Goal: Information Seeking & Learning: Learn about a topic

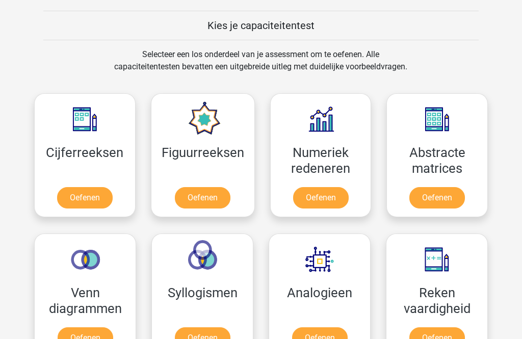
scroll to position [380, 0]
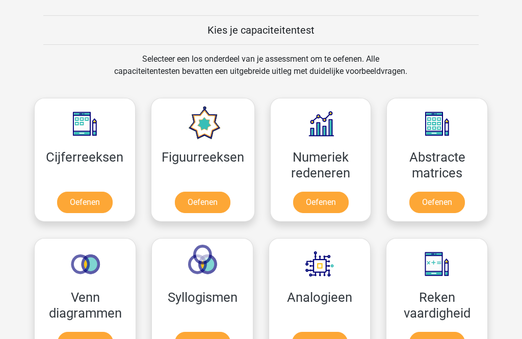
click at [89, 199] on link "Oefenen" at bounding box center [85, 201] width 56 height 21
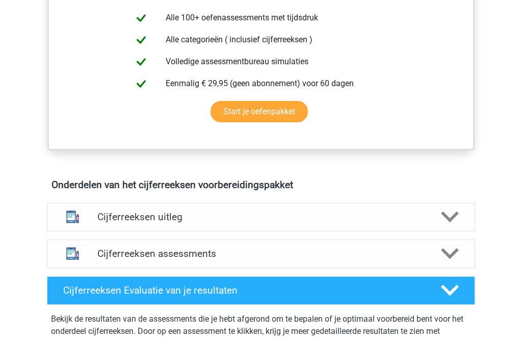
scroll to position [444, 0]
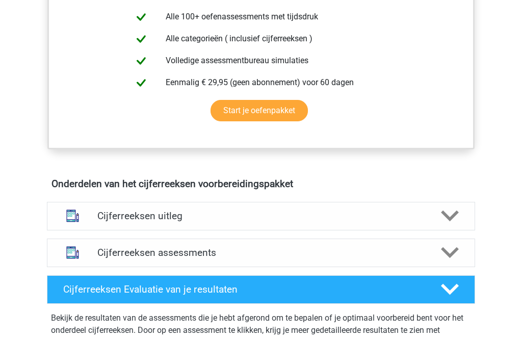
click at [197, 222] on h4 "Cijferreeksen uitleg" at bounding box center [260, 216] width 327 height 12
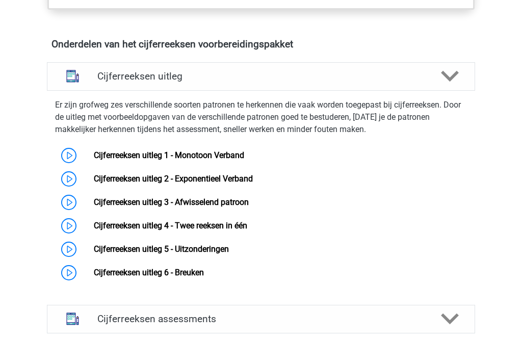
scroll to position [584, 0]
click at [94, 160] on link "Cijferreeksen uitleg 1 - Monotoon Verband" at bounding box center [169, 155] width 150 height 10
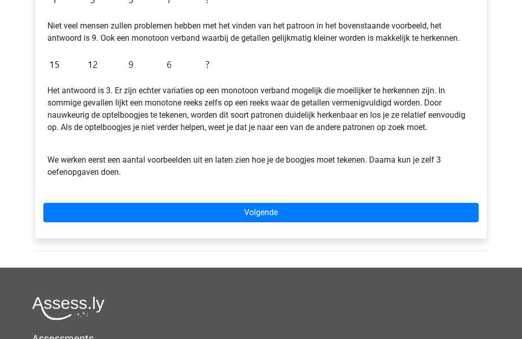
scroll to position [269, 0]
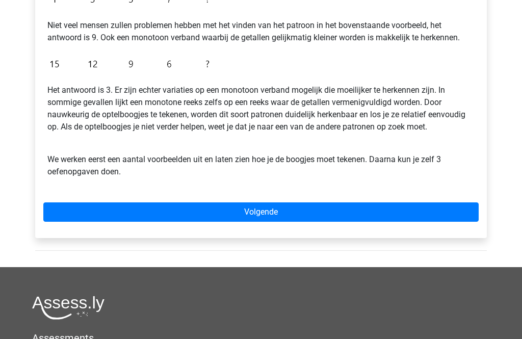
click at [269, 209] on link "Volgende" at bounding box center [260, 212] width 435 height 19
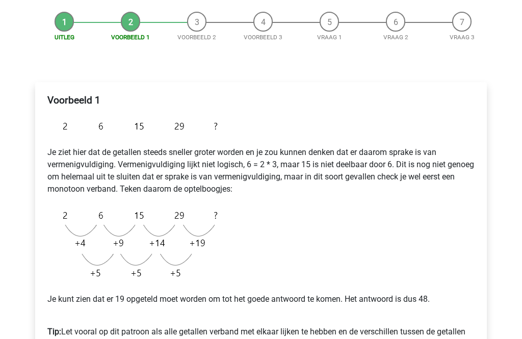
scroll to position [92, 0]
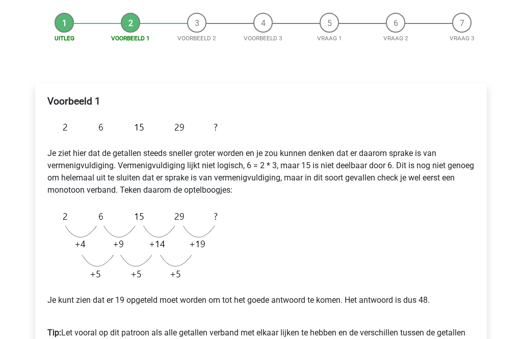
click at [516, 3] on div "Registreer Nederlands English" at bounding box center [261, 314] width 522 height 813
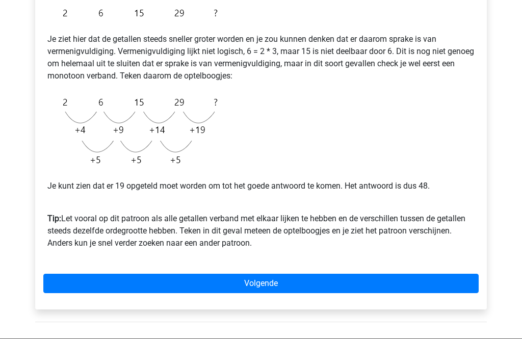
scroll to position [206, 0]
click at [300, 285] on link "Volgende" at bounding box center [260, 282] width 435 height 19
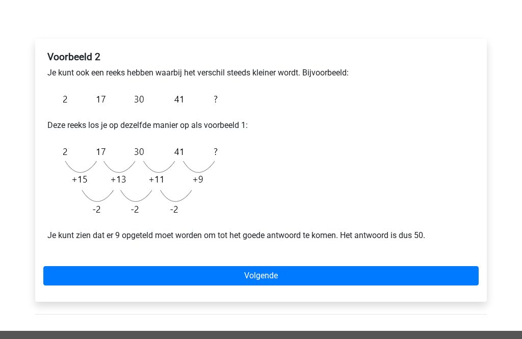
scroll to position [157, 0]
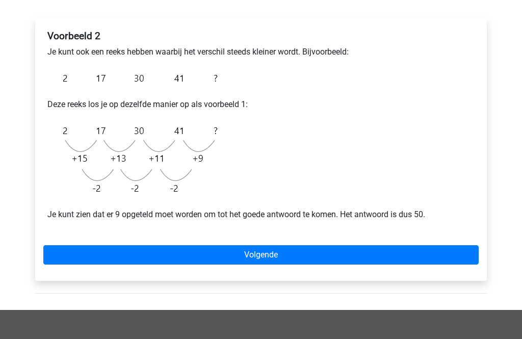
click at [295, 253] on link "Volgende" at bounding box center [260, 254] width 435 height 19
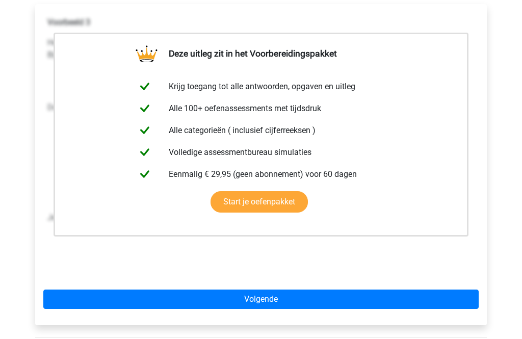
scroll to position [181, 0]
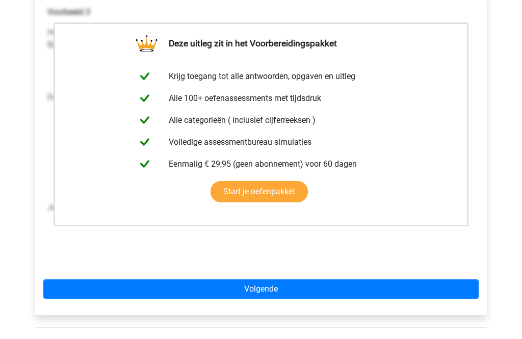
click at [282, 203] on link "Start je oefenpakket" at bounding box center [258, 191] width 97 height 21
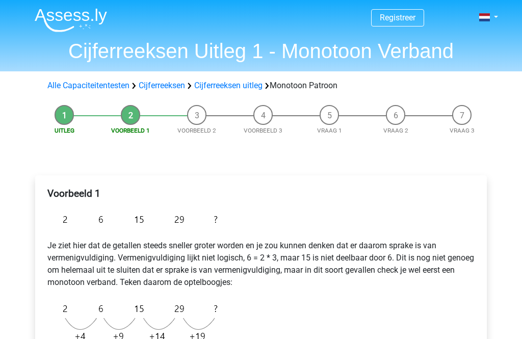
scroll to position [239, 0]
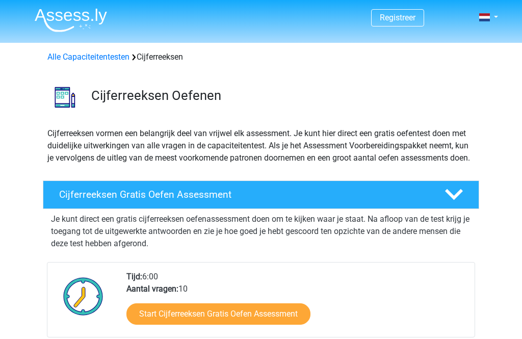
scroll to position [617, 0]
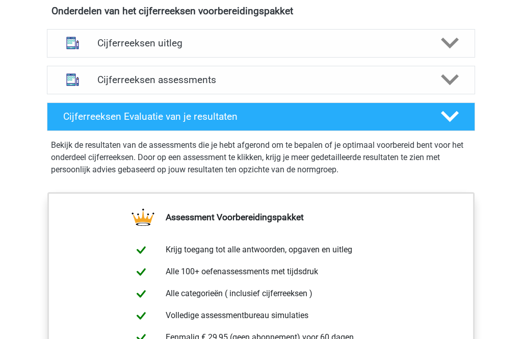
click at [161, 86] on h4 "Cijferreeksen assessments" at bounding box center [260, 80] width 327 height 12
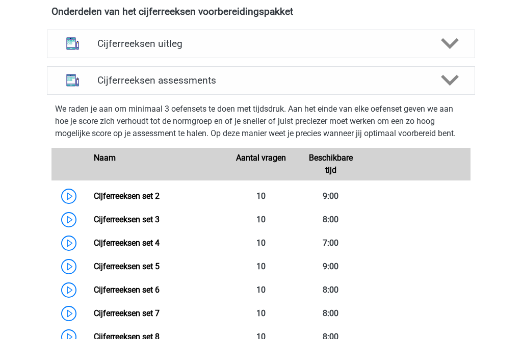
click at [94, 201] on link "Cijferreeksen set 2" at bounding box center [127, 196] width 66 height 10
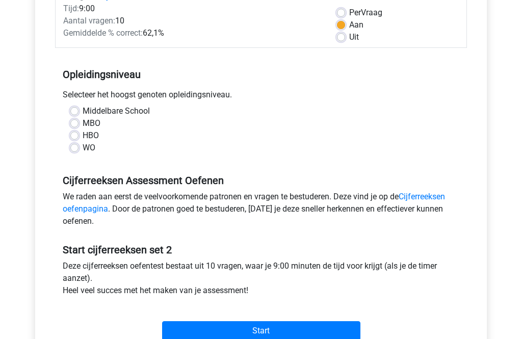
scroll to position [151, 0]
click at [440, 194] on link "Cijferreeksen oefenpagina" at bounding box center [254, 202] width 382 height 22
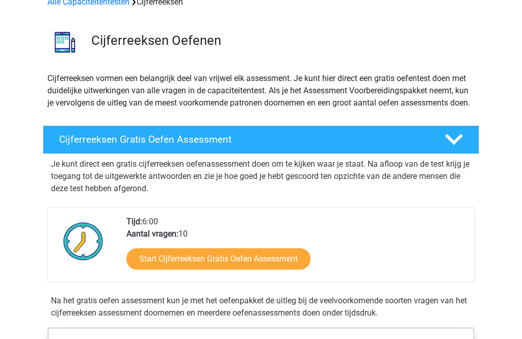
scroll to position [58, 0]
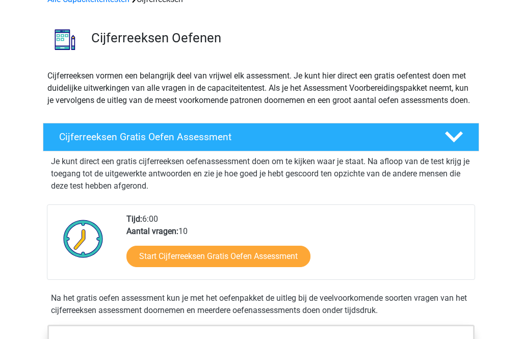
click at [272, 267] on link "Start Cijferreeksen Gratis Oefen Assessment" at bounding box center [218, 255] width 184 height 21
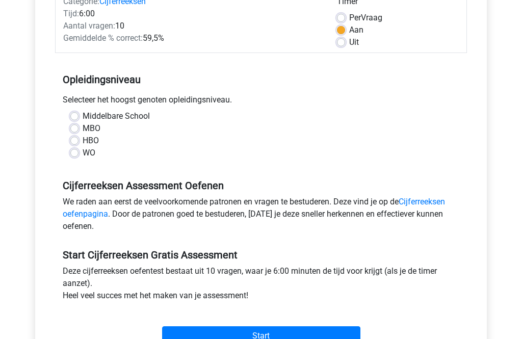
scroll to position [145, 0]
click at [77, 109] on div "Selecteer het hoogst genoten opleidingsniveau." at bounding box center [261, 102] width 412 height 16
click at [83, 116] on label "Middelbare School" at bounding box center [116, 117] width 67 height 12
click at [78, 116] on input "Middelbare School" at bounding box center [74, 116] width 8 height 10
radio input "true"
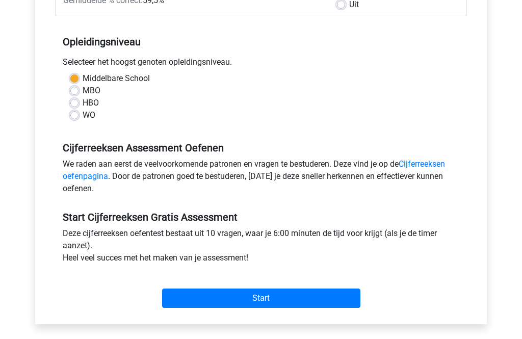
scroll to position [189, 0]
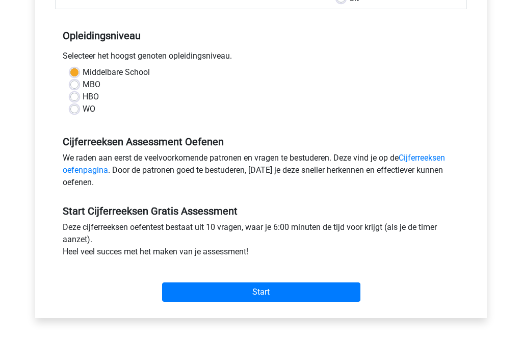
click at [258, 290] on input "Start" at bounding box center [261, 291] width 198 height 19
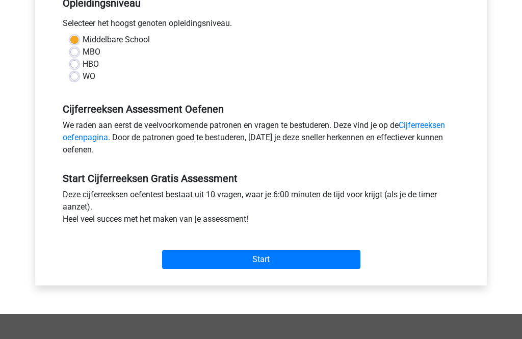
click at [231, 256] on input "Start" at bounding box center [261, 259] width 198 height 19
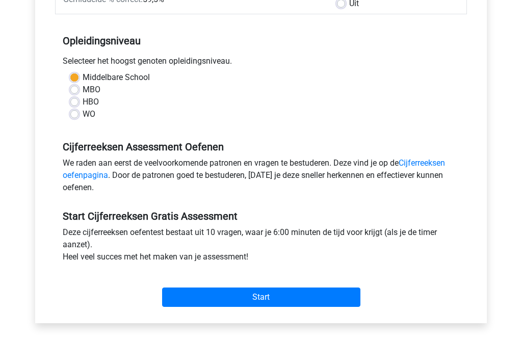
scroll to position [184, 0]
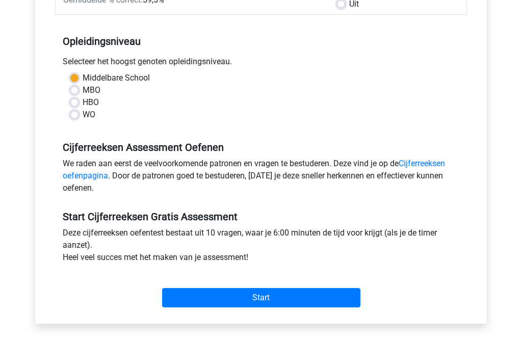
click at [259, 294] on input "Start" at bounding box center [261, 297] width 198 height 19
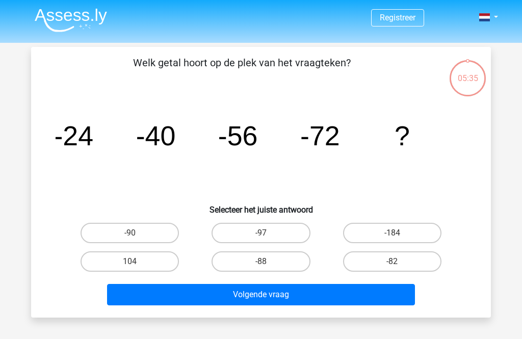
click at [255, 266] on label "-88" at bounding box center [260, 261] width 98 height 20
click at [261, 266] on input "-88" at bounding box center [264, 264] width 7 height 7
radio input "true"
click at [272, 295] on button "Volgende vraag" at bounding box center [261, 294] width 308 height 21
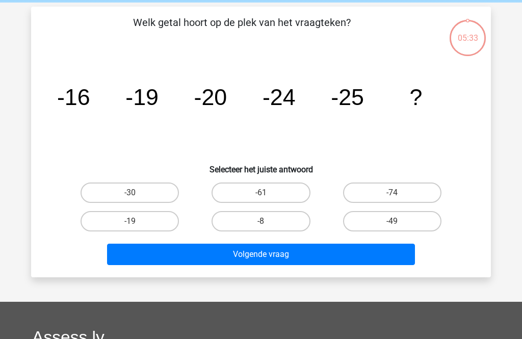
scroll to position [47, 0]
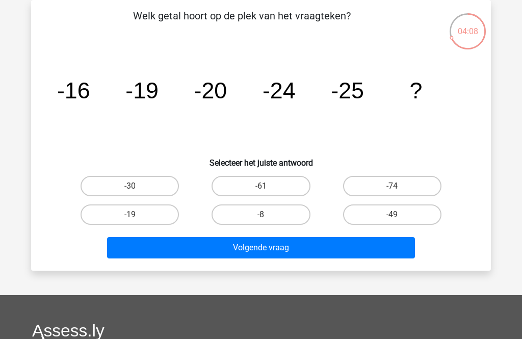
click at [113, 185] on label "-30" at bounding box center [129, 186] width 98 height 20
click at [130, 186] on input "-30" at bounding box center [133, 189] width 7 height 7
radio input "true"
click at [294, 248] on button "Volgende vraag" at bounding box center [261, 247] width 308 height 21
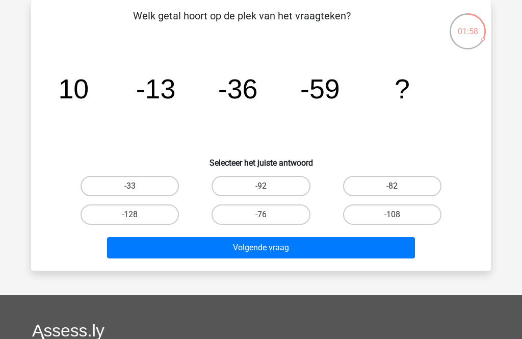
click at [251, 215] on label "-76" at bounding box center [260, 214] width 98 height 20
click at [261, 215] on input "-76" at bounding box center [264, 217] width 7 height 7
radio input "true"
click at [308, 248] on button "Volgende vraag" at bounding box center [261, 247] width 308 height 21
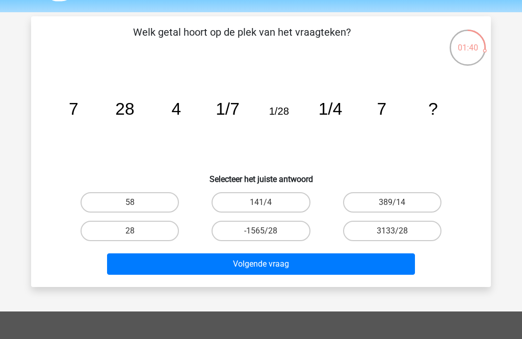
scroll to position [31, 0]
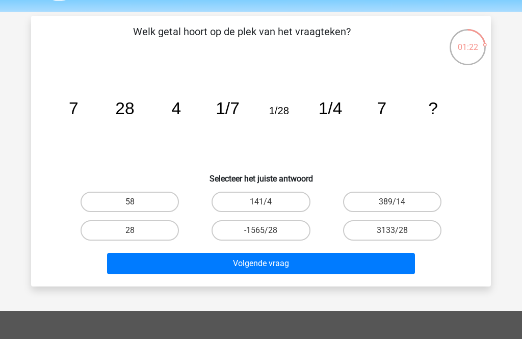
click at [286, 127] on icon "image/svg+xml 7 28 4 1/7 1/28 1/4 7 ?" at bounding box center [261, 114] width 410 height 103
click at [111, 232] on label "28" at bounding box center [129, 230] width 98 height 20
click at [130, 232] on input "28" at bounding box center [133, 233] width 7 height 7
radio input "true"
click at [288, 270] on button "Volgende vraag" at bounding box center [261, 263] width 308 height 21
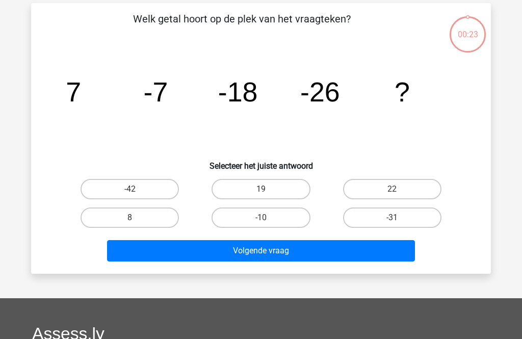
scroll to position [47, 0]
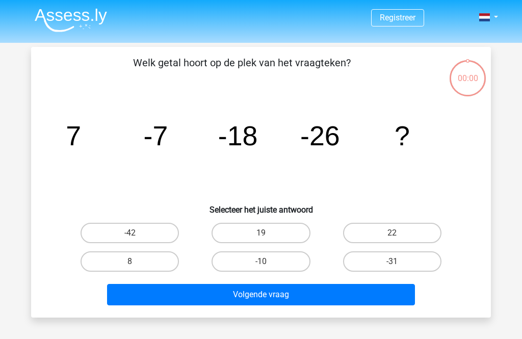
scroll to position [79, 0]
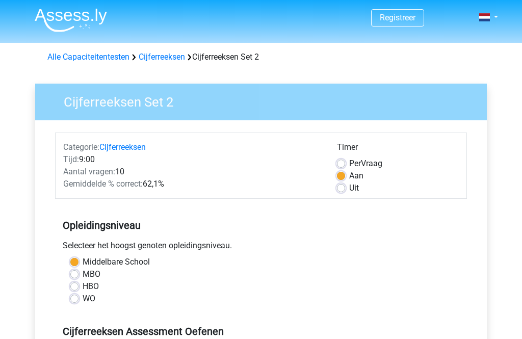
scroll to position [184, 0]
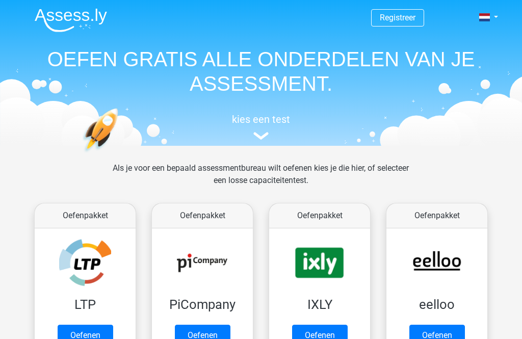
scroll to position [380, 0]
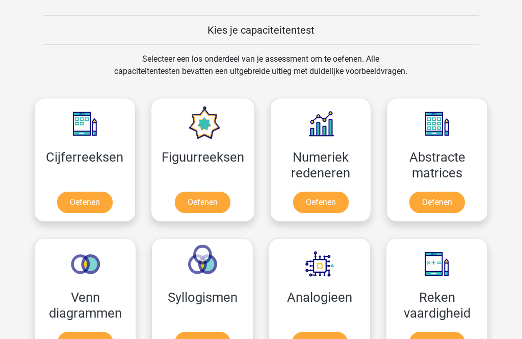
click at [202, 191] on link "Oefenen" at bounding box center [203, 201] width 56 height 21
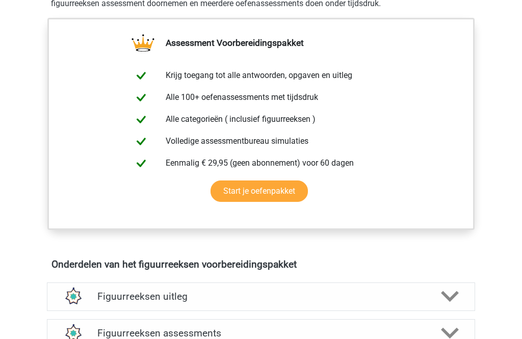
scroll to position [367, 0]
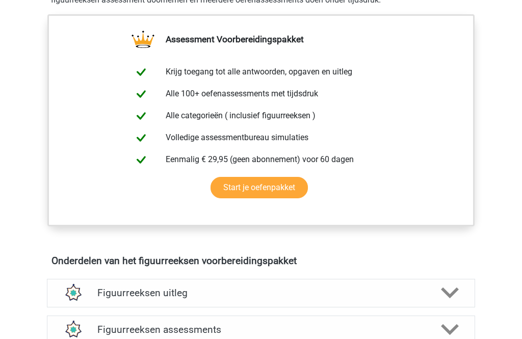
click at [120, 289] on h4 "Figuurreeksen uitleg" at bounding box center [260, 293] width 327 height 12
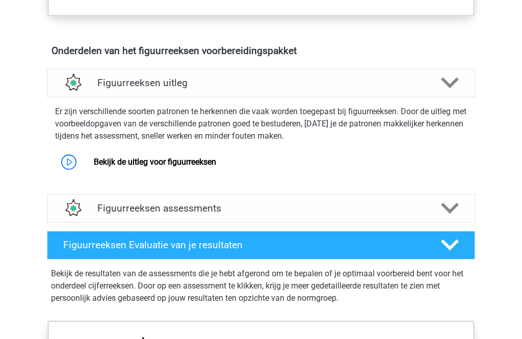
scroll to position [579, 0]
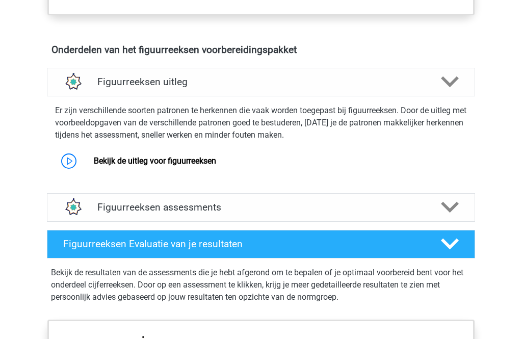
click at [127, 166] on link "Bekijk de uitleg voor figuurreeksen" at bounding box center [155, 161] width 122 height 10
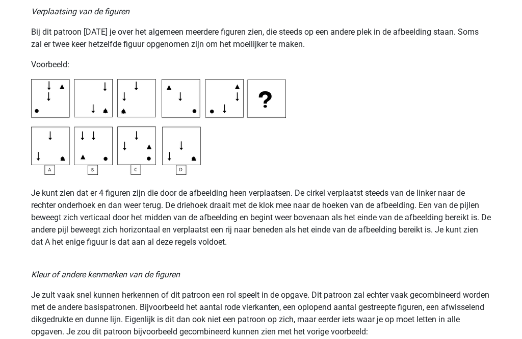
scroll to position [1559, 0]
